Goal: Transaction & Acquisition: Book appointment/travel/reservation

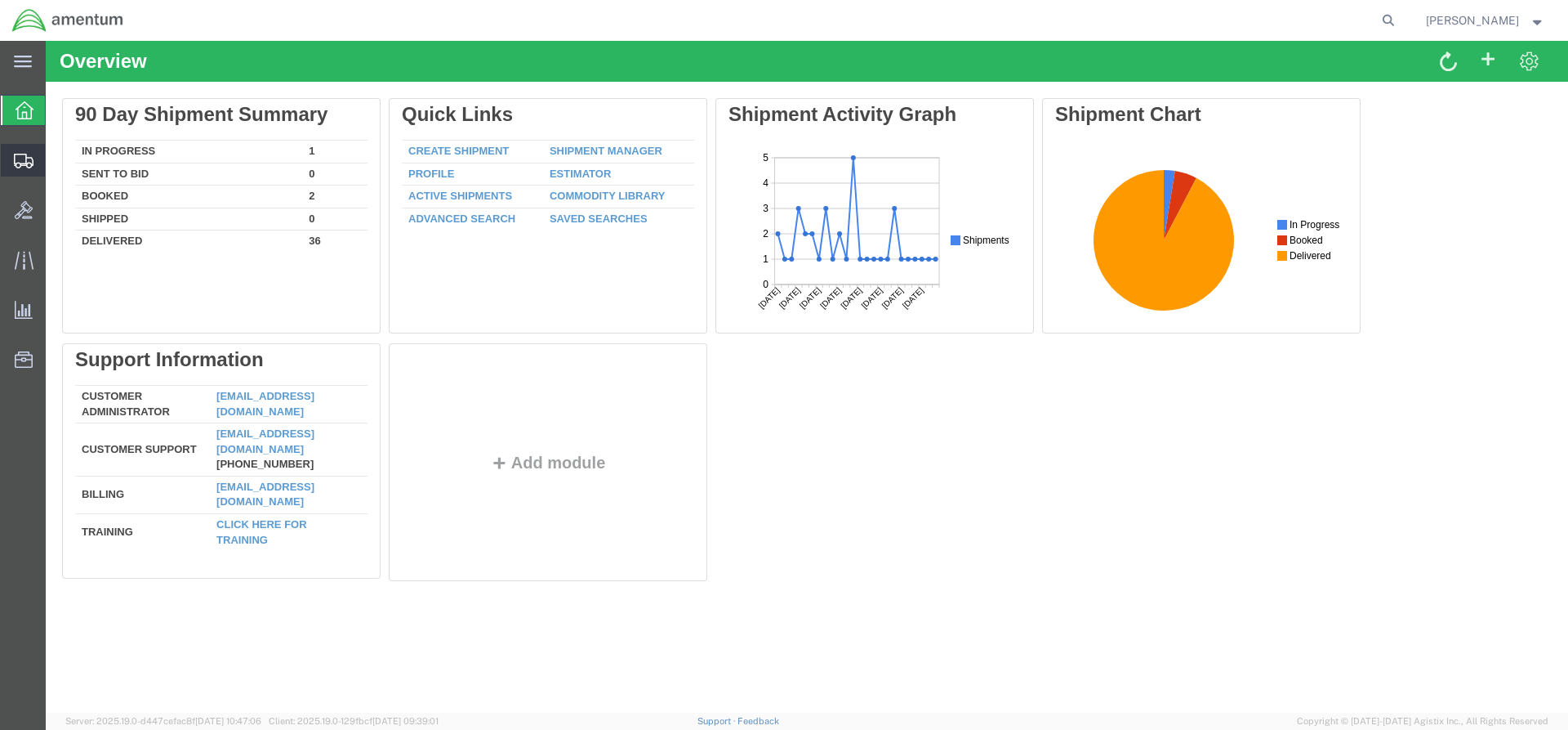
click at [56, 161] on span "Shipments" at bounding box center [51, 160] width 11 height 33
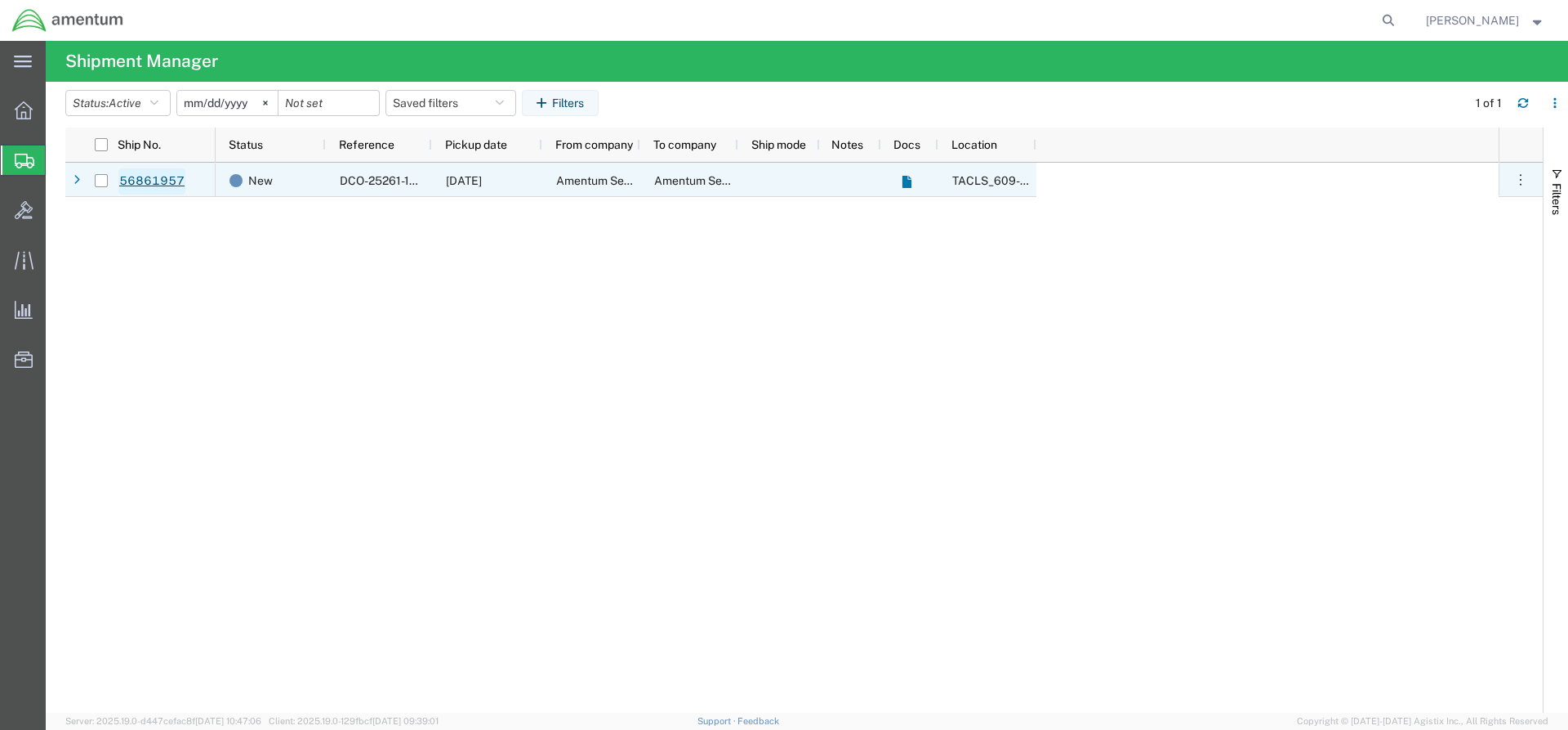
click at [148, 188] on link "56861957" at bounding box center [151, 181] width 67 height 26
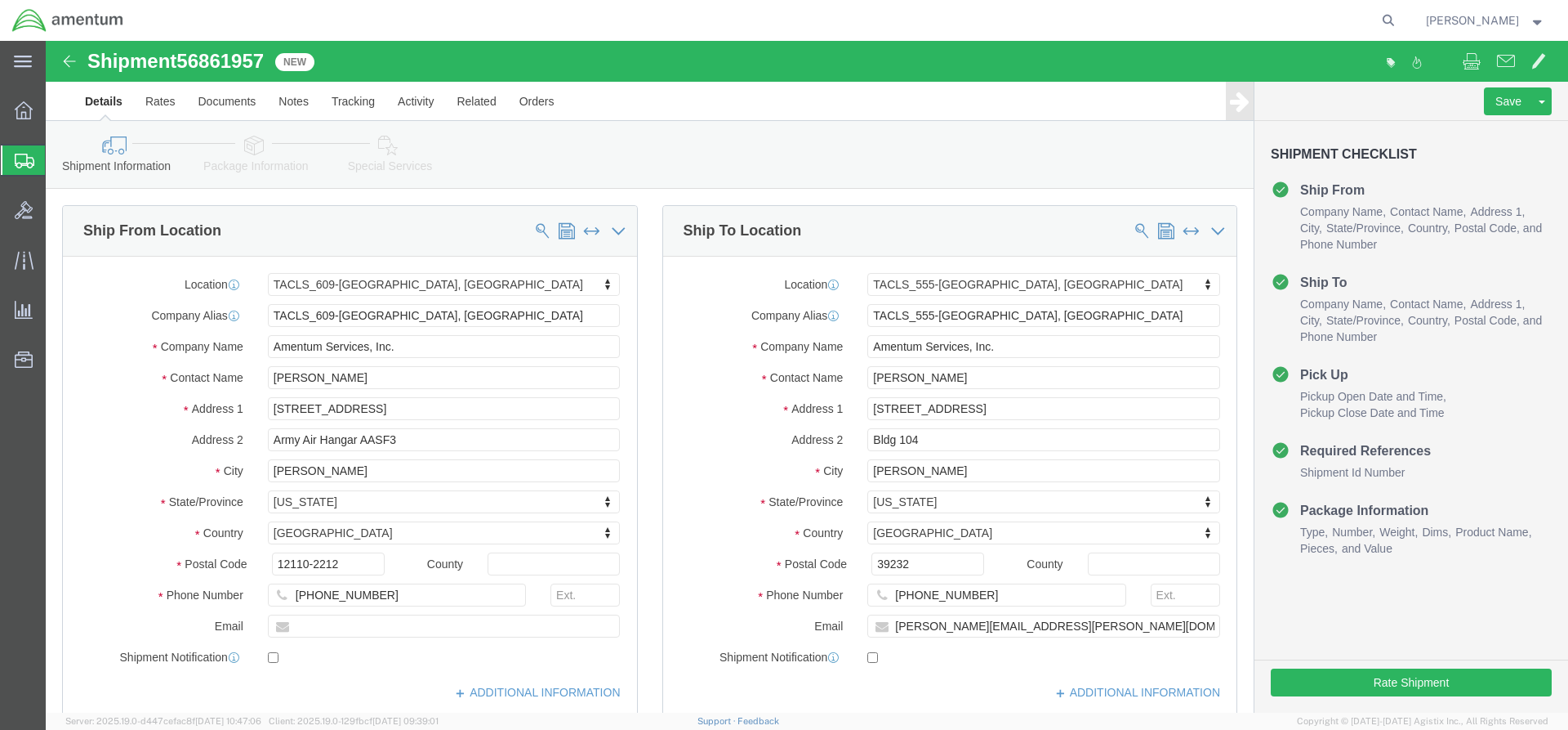
select select "42710"
select select "42696"
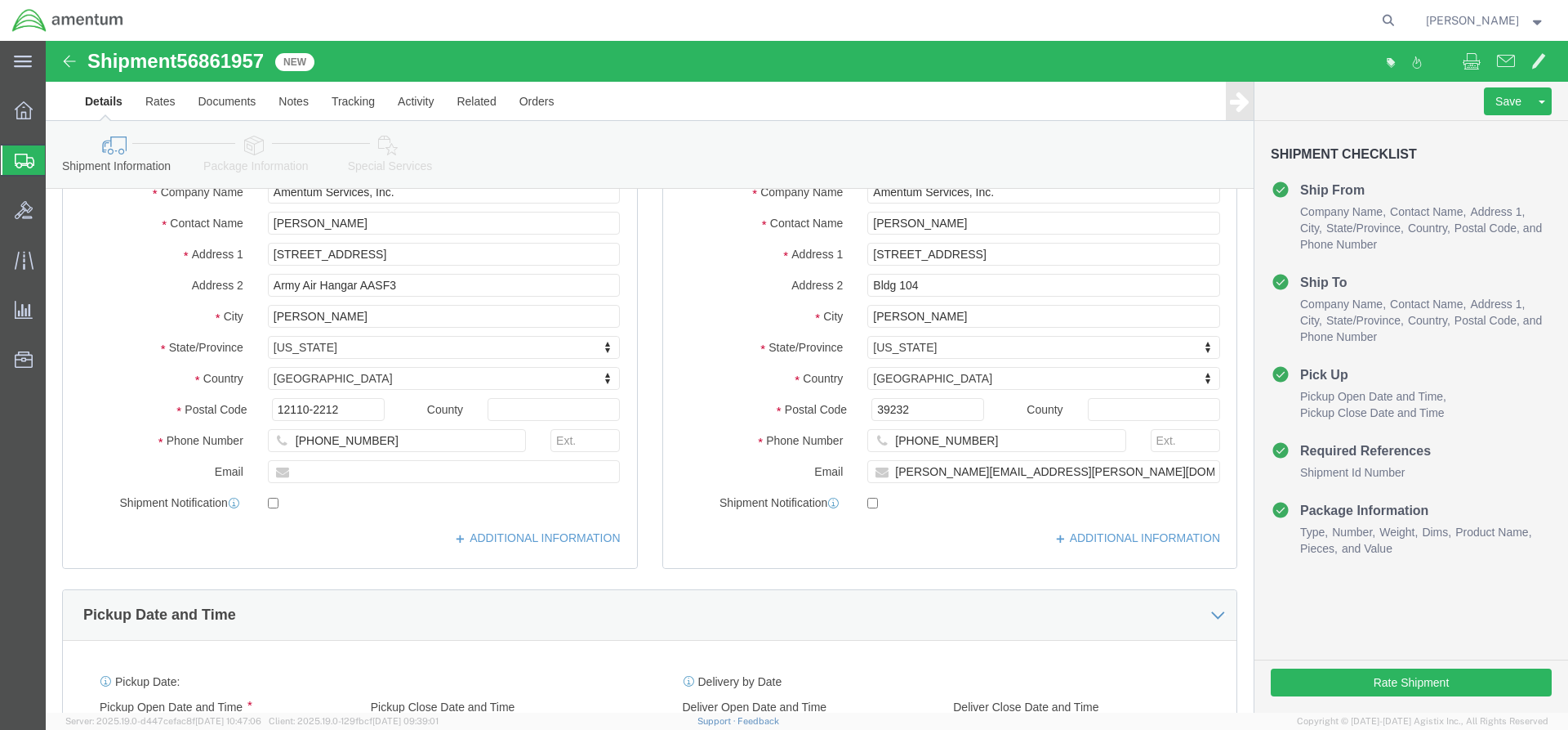
scroll to position [163, 0]
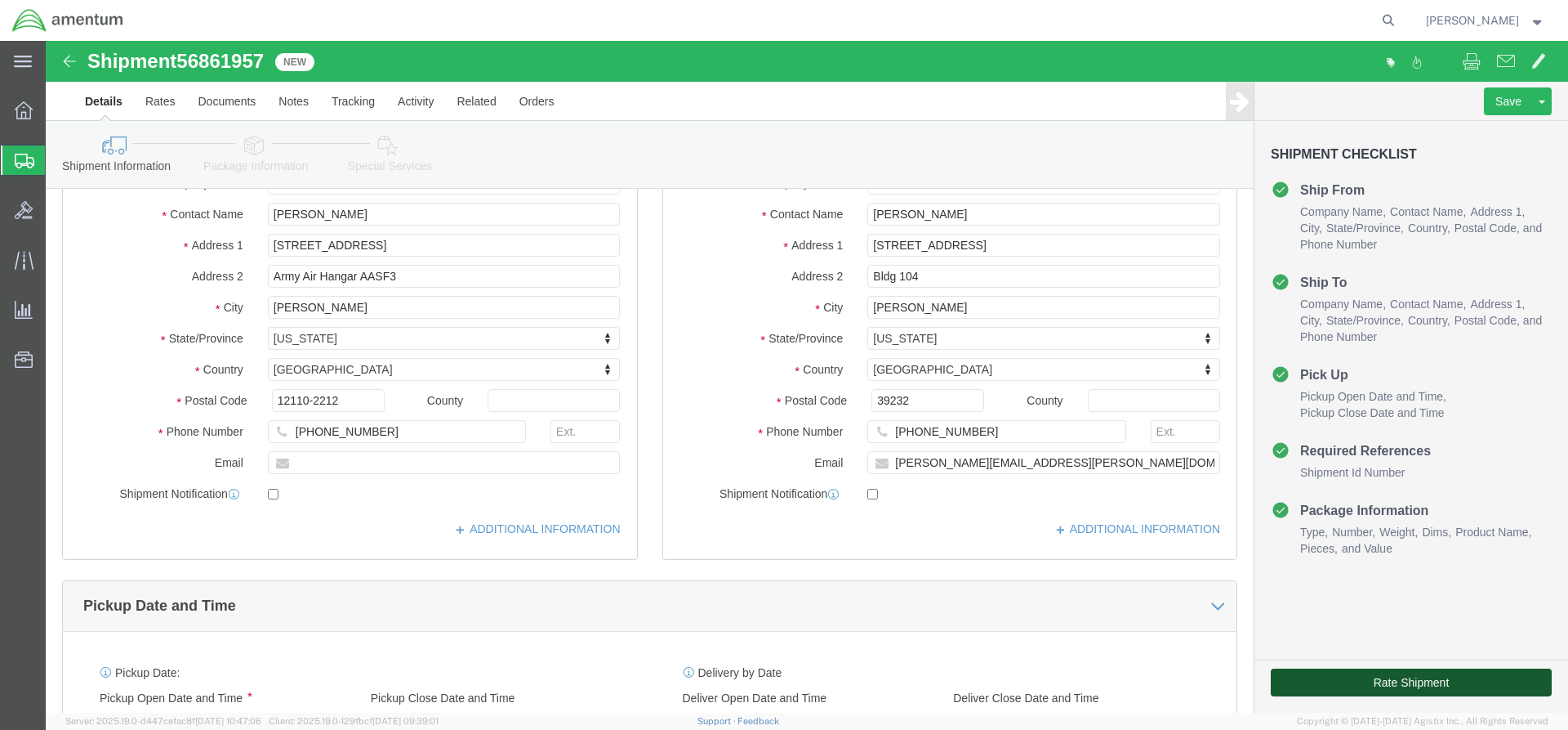
click button "Rate Shipment"
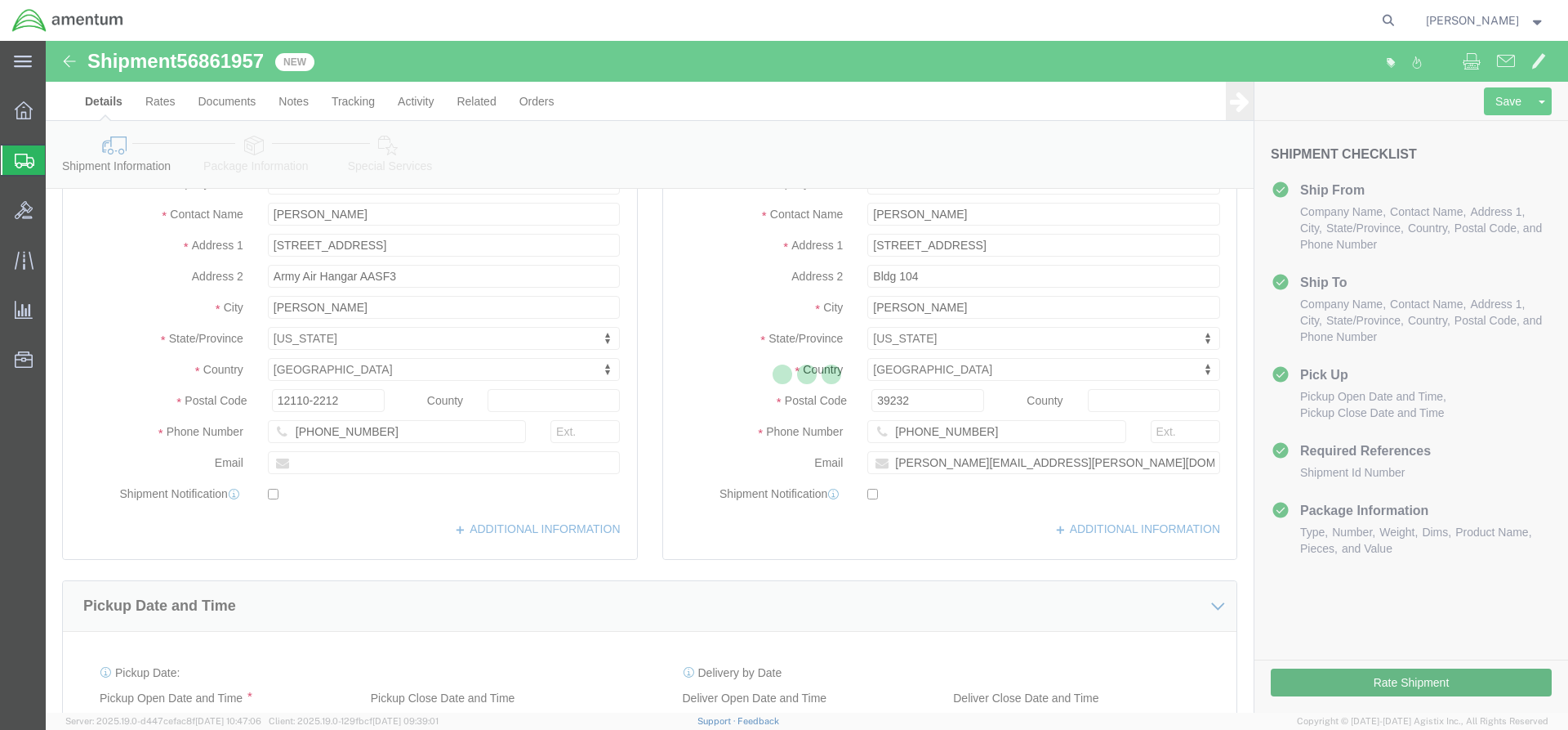
scroll to position [151, 0]
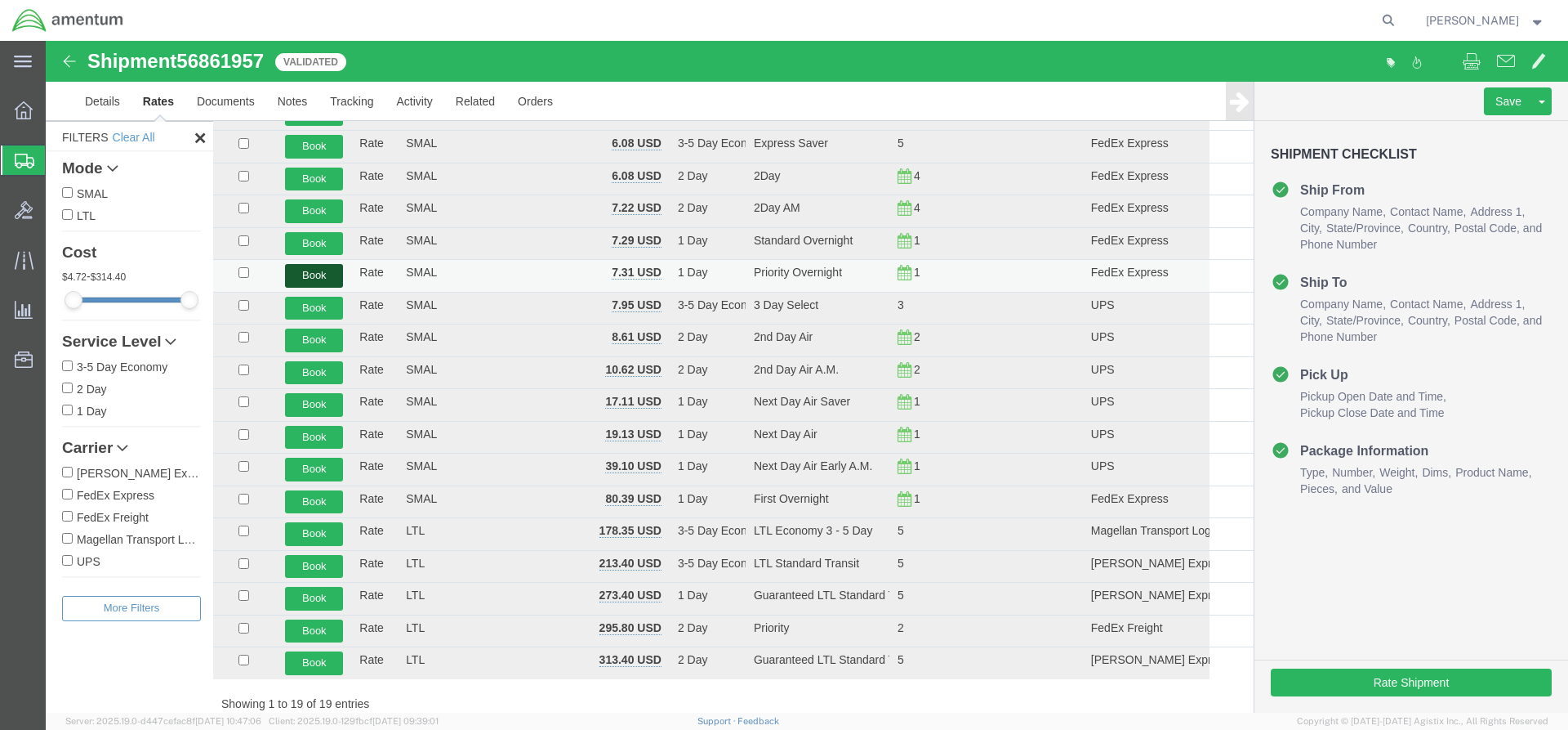
click at [319, 275] on button "Book" at bounding box center [314, 275] width 58 height 23
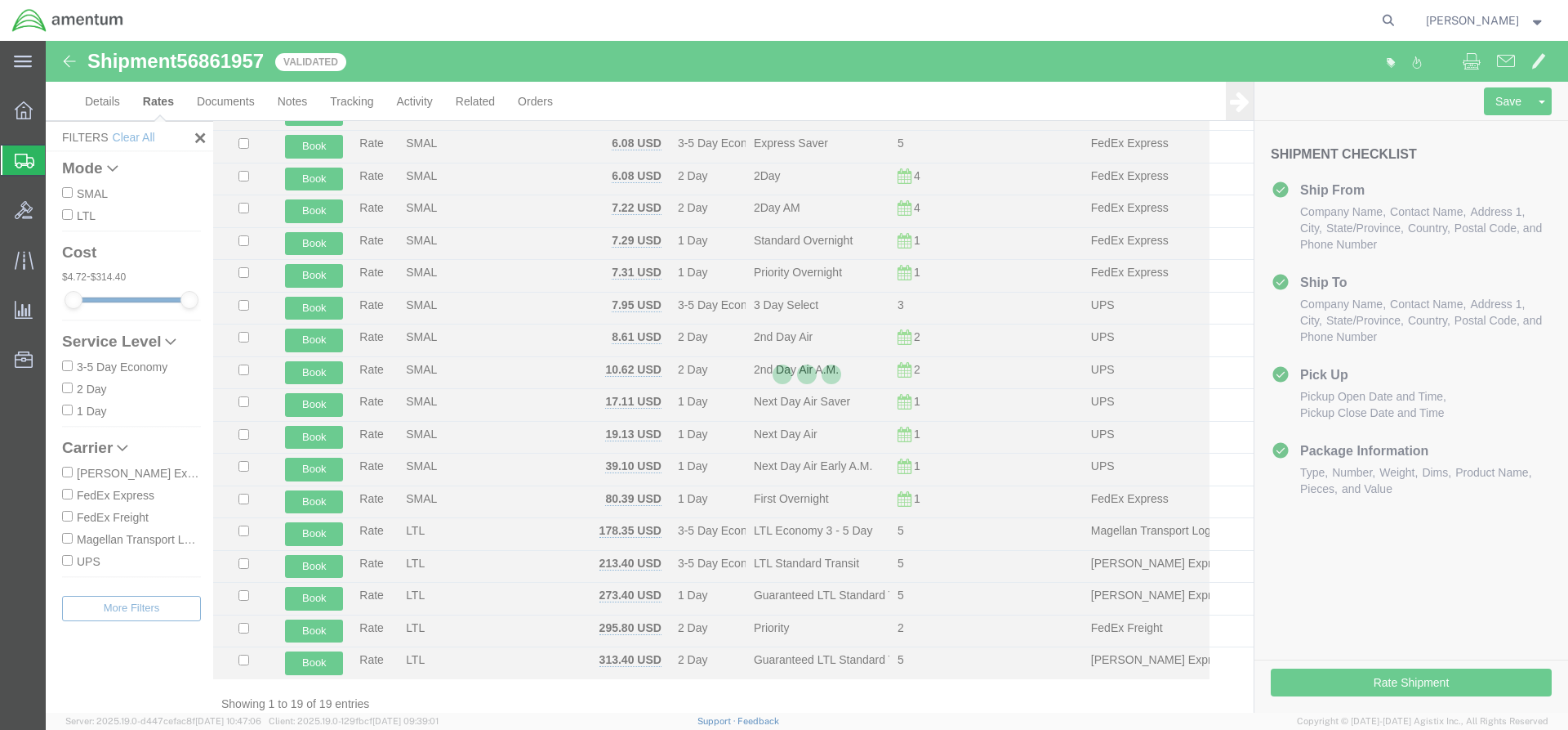
scroll to position [0, 0]
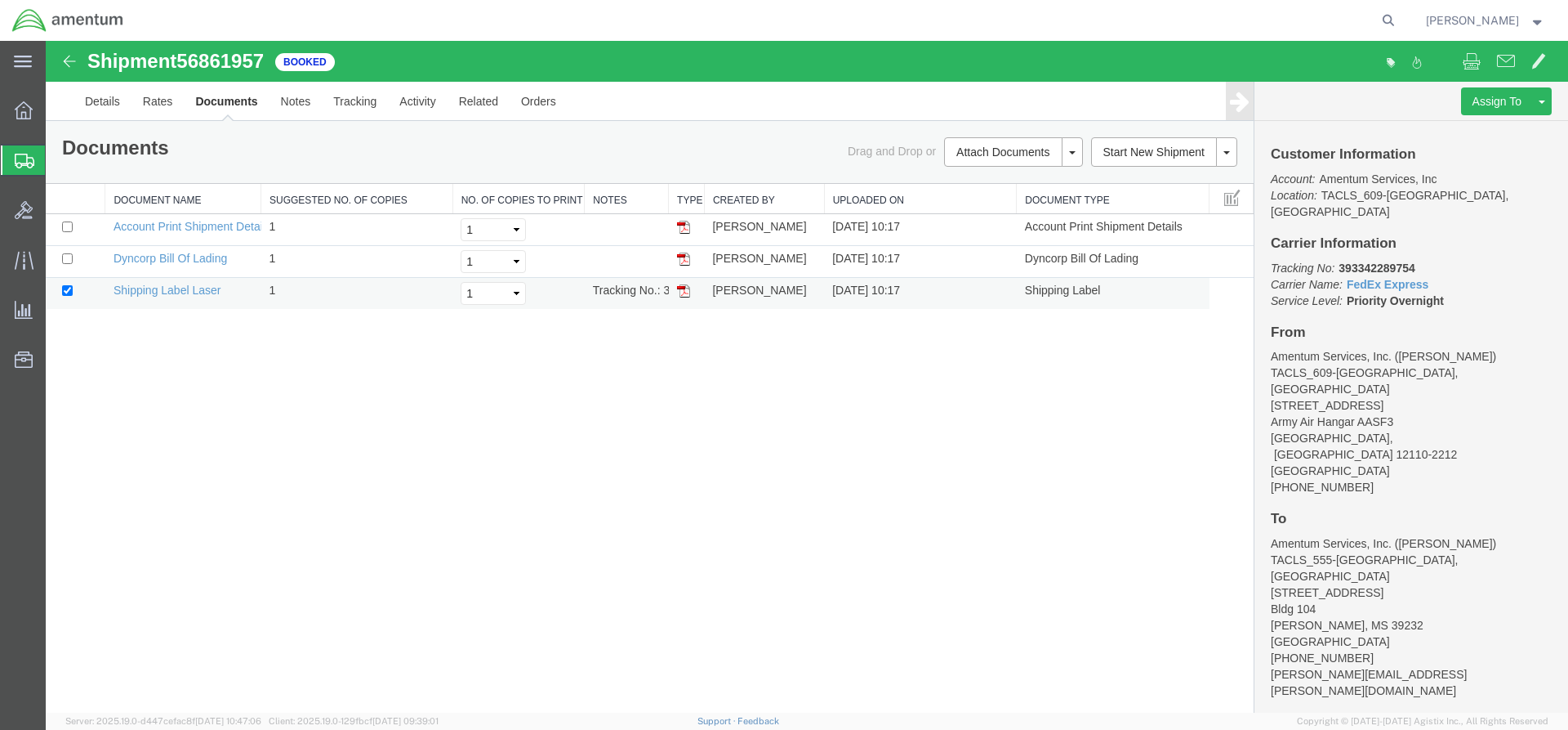
click at [682, 295] on img at bounding box center [684, 291] width 13 height 13
